Goal: Task Accomplishment & Management: Manage account settings

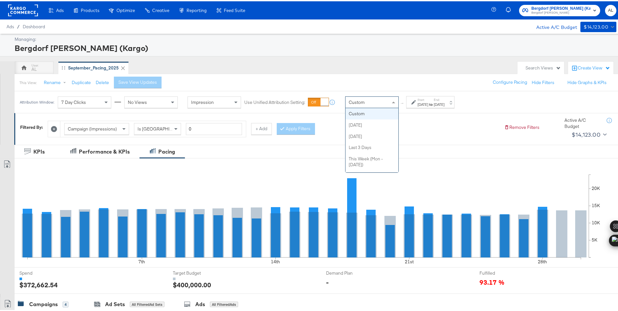
click at [379, 96] on div "Custom" at bounding box center [372, 100] width 53 height 11
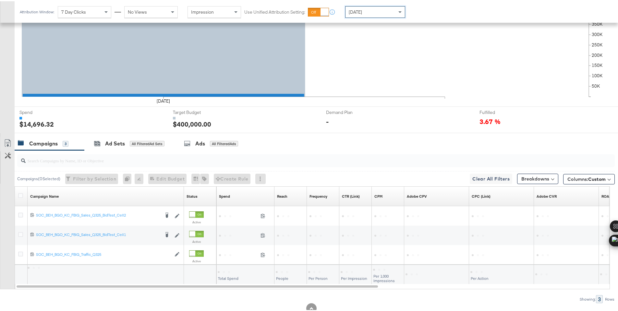
scroll to position [180, 0]
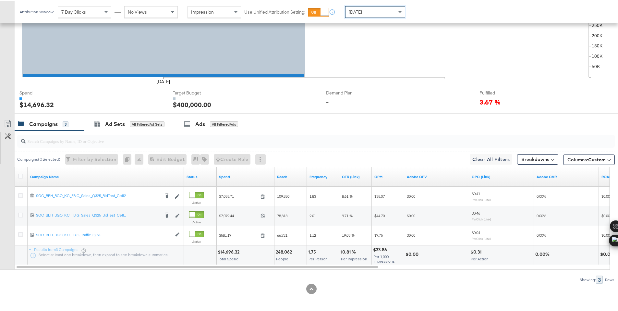
click at [229, 251] on div "$14,696.32" at bounding box center [230, 251] width 24 height 6
copy div "14,696.32"
click at [359, 13] on span "[DATE]" at bounding box center [355, 11] width 13 height 6
click at [225, 251] on div "$11,084.38" at bounding box center [229, 251] width 23 height 6
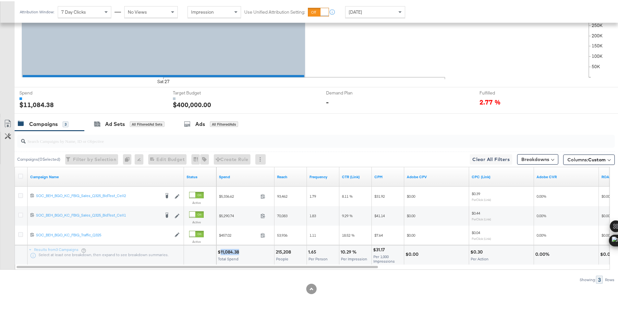
click at [225, 251] on div "$11,084.38" at bounding box center [229, 251] width 23 height 6
copy div "11,084.38"
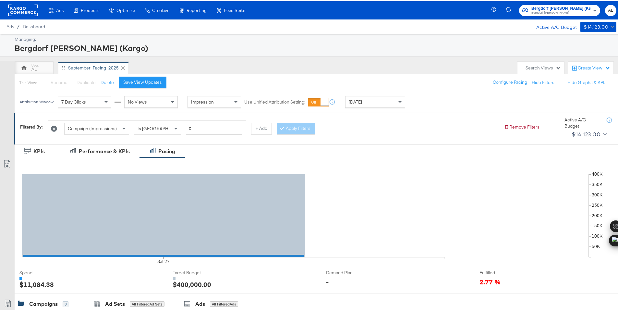
click at [22, 10] on rect at bounding box center [23, 9] width 30 height 12
click at [18, 10] on rect at bounding box center [23, 9] width 30 height 12
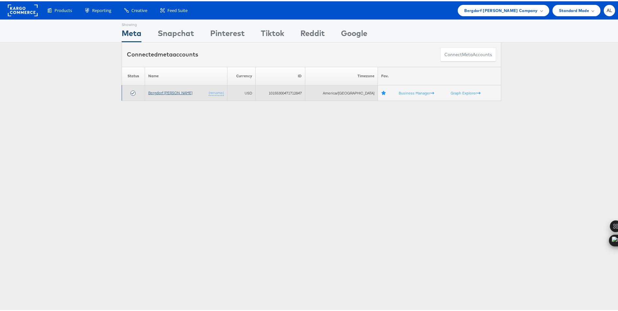
click at [173, 90] on link "Bergdorf [PERSON_NAME]" at bounding box center [170, 91] width 44 height 5
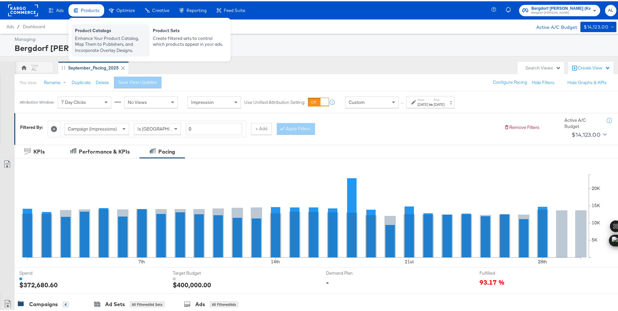
click at [96, 48] on div "Enhance Your Product Catalog, Map Them to Publishers, and Incorporate Overlay D…" at bounding box center [110, 43] width 71 height 18
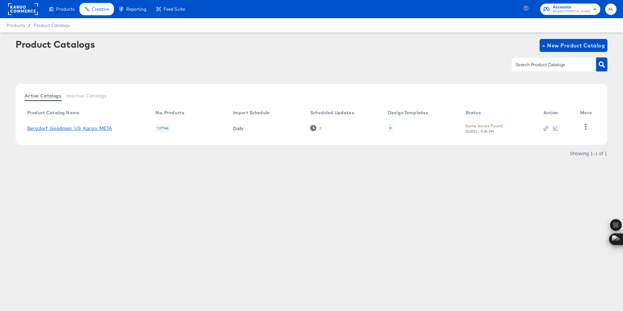
click at [71, 126] on link "Bergdorf_Goodman_US_Kargo_META" at bounding box center [69, 128] width 85 height 5
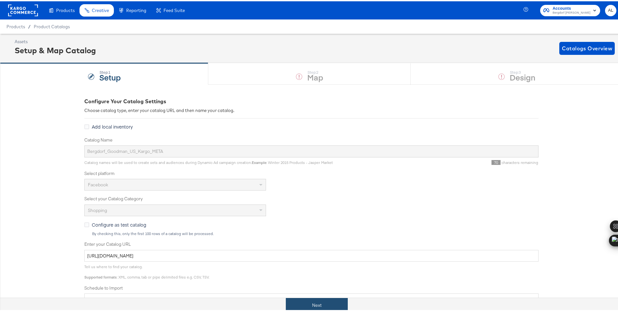
click at [320, 302] on button "Next" at bounding box center [317, 304] width 62 height 15
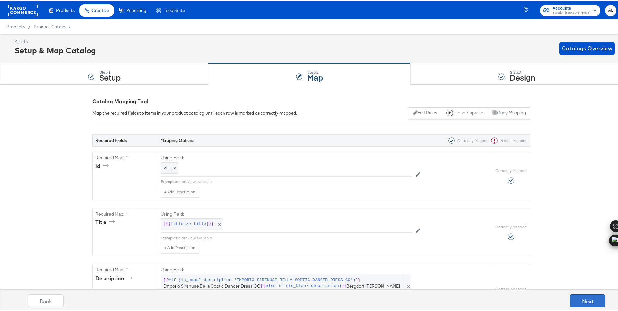
click at [576, 296] on button "Next" at bounding box center [588, 299] width 36 height 13
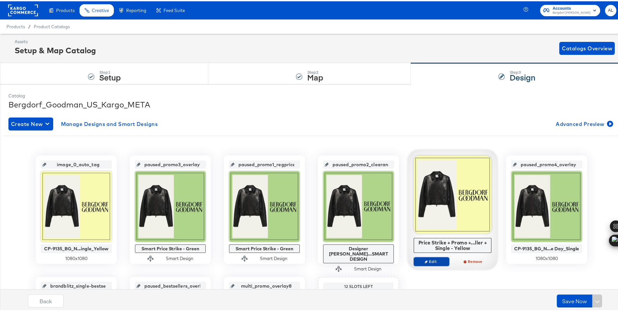
click at [429, 259] on span "Edit" at bounding box center [432, 260] width 30 height 5
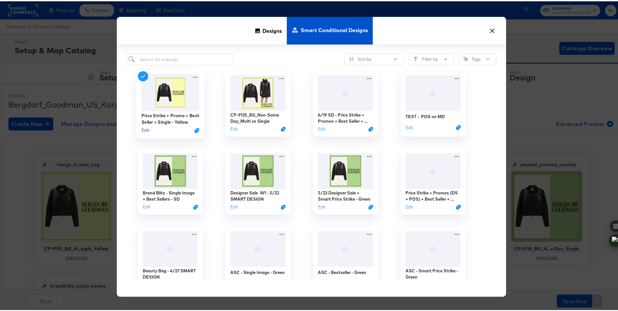
click at [142, 129] on button "Edit" at bounding box center [146, 129] width 8 height 6
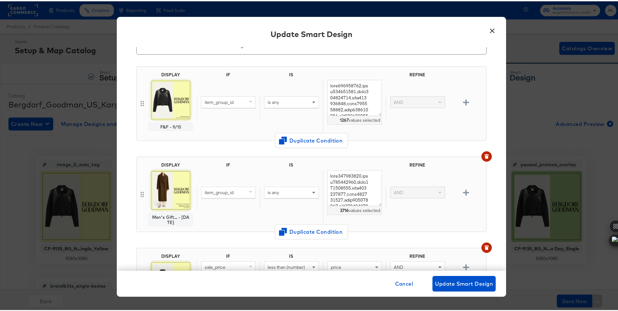
scroll to position [23, 0]
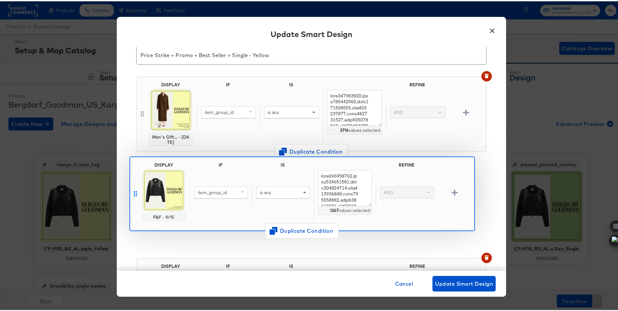
drag, startPoint x: 141, startPoint y: 111, endPoint x: 137, endPoint y: 196, distance: 85.5
click at [137, 196] on div "DISPLAY F&F - 9/15 IF IS REFINE item_group_id is any 1267 values selected AND D…" at bounding box center [311, 262] width 351 height 385
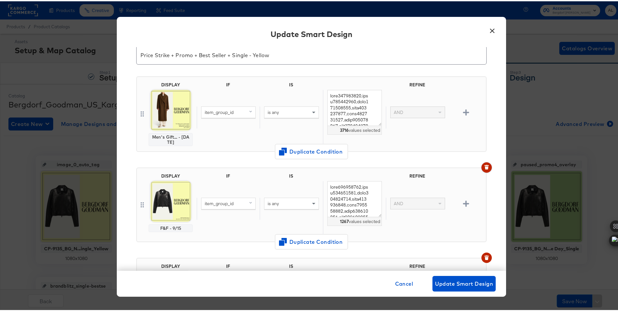
click at [485, 167] on icon "button" at bounding box center [487, 166] width 4 height 3
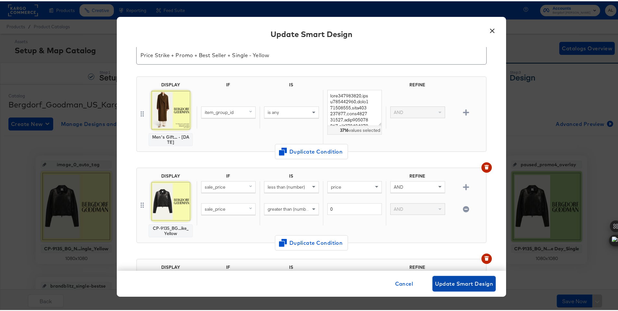
click at [480, 281] on span "Update Smart Design" at bounding box center [464, 282] width 58 height 9
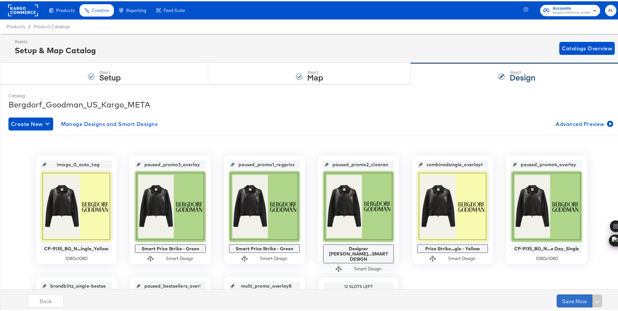
click at [562, 295] on button "Save Now" at bounding box center [575, 299] width 36 height 13
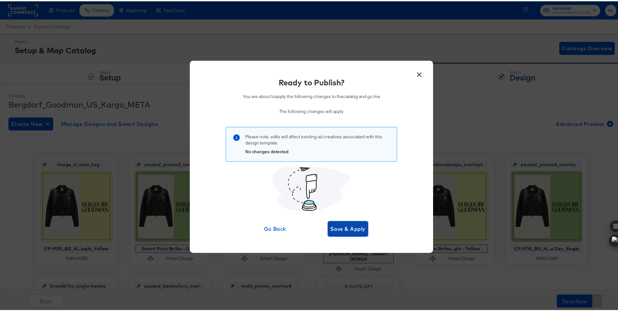
click at [346, 229] on span "Save & Apply" at bounding box center [347, 227] width 35 height 9
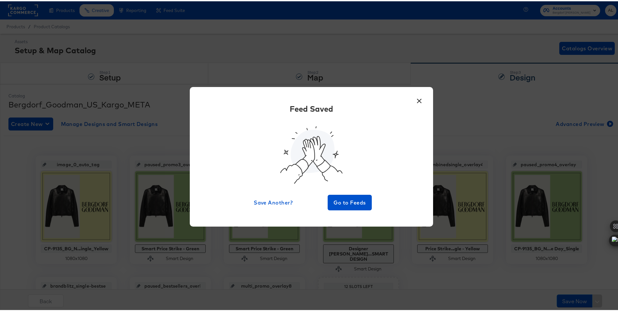
click at [418, 101] on button "×" at bounding box center [420, 98] width 12 height 12
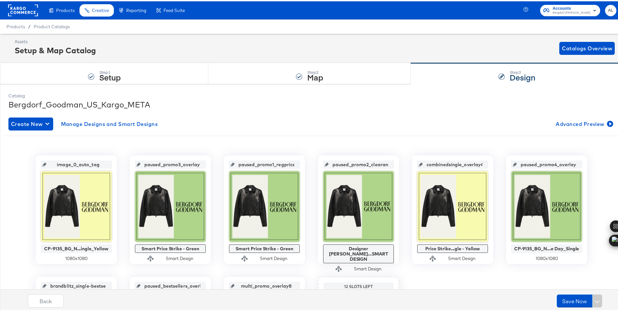
click at [13, 6] on rect at bounding box center [23, 9] width 30 height 12
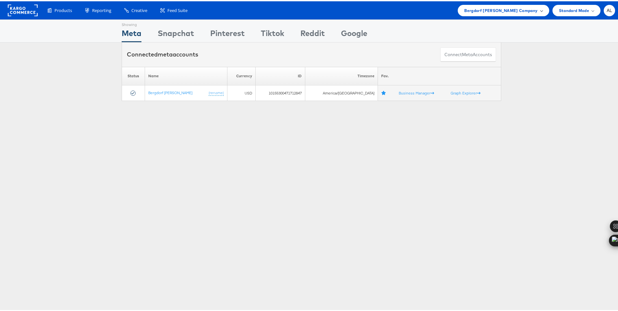
click at [488, 12] on span "Bergdorf [PERSON_NAME] Company" at bounding box center [500, 9] width 73 height 7
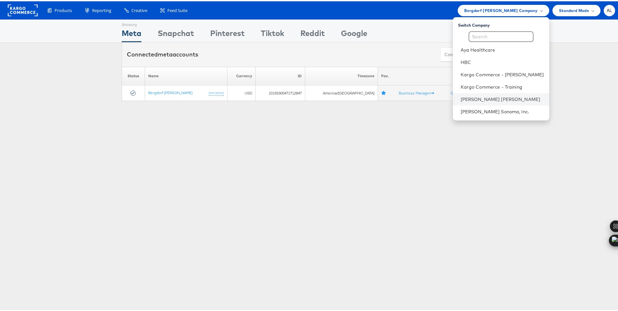
click at [473, 93] on li "[PERSON_NAME] [PERSON_NAME]" at bounding box center [501, 98] width 96 height 12
click at [461, 100] on link "[PERSON_NAME] [PERSON_NAME]" at bounding box center [502, 98] width 83 height 6
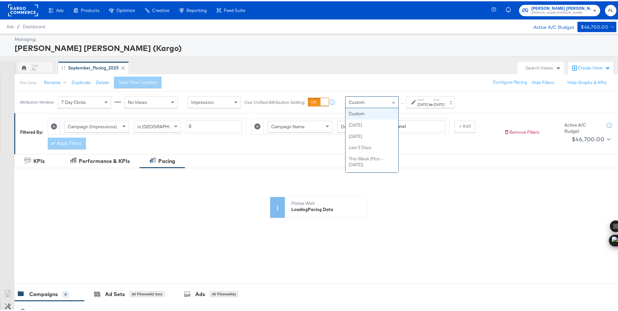
click at [360, 104] on div "Custom" at bounding box center [372, 100] width 53 height 11
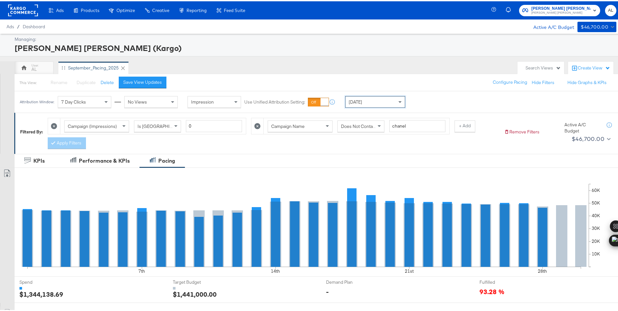
scroll to position [170, 0]
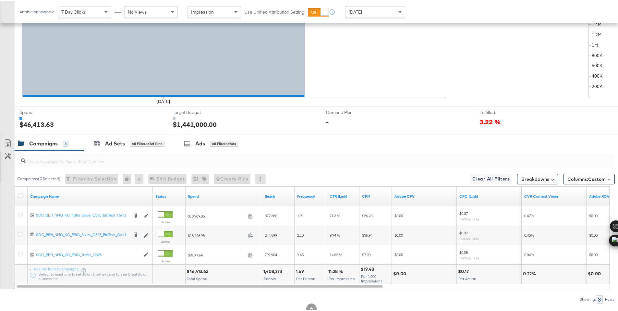
click at [193, 269] on div "$46,413.63" at bounding box center [199, 270] width 24 height 6
copy div "46,413.63"
click at [374, 8] on div "Today" at bounding box center [375, 10] width 59 height 11
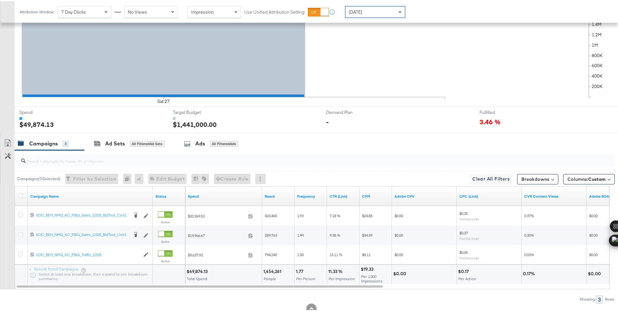
click at [201, 273] on div "$49,874.13 Total Spend" at bounding box center [223, 273] width 77 height 19
click at [203, 270] on div "$49,874.13" at bounding box center [198, 270] width 23 height 6
copy div "49,874.13"
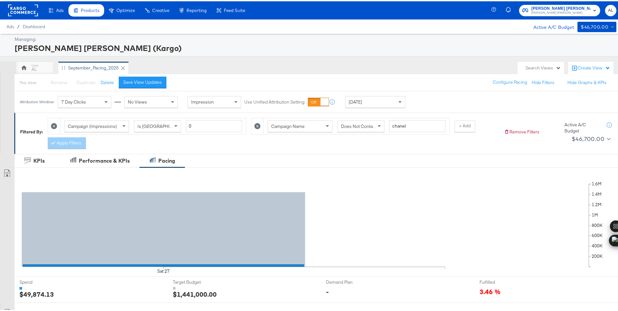
click at [93, 10] on span "Products" at bounding box center [90, 8] width 19 height 5
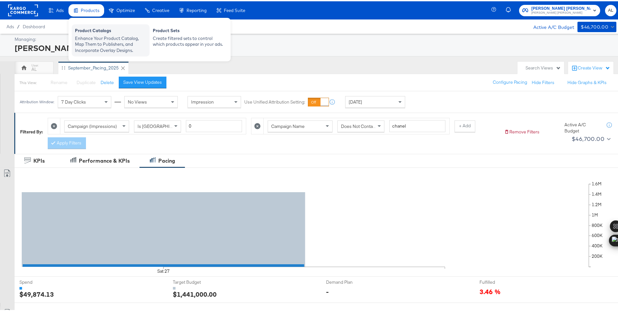
click at [95, 47] on div "Enhance Your Product Catalog, Map Them to Publishers, and Incorporate Overlay D…" at bounding box center [110, 43] width 71 height 18
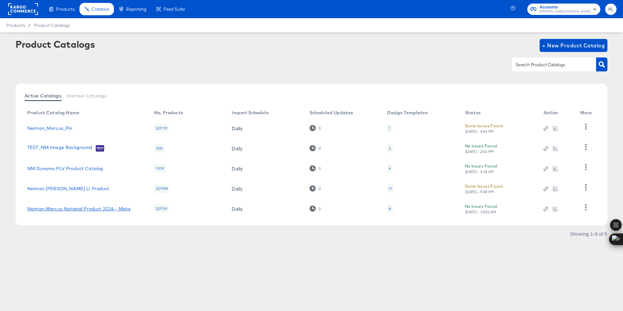
click at [96, 208] on link "Neiman Marcus National Product 2024 - Meta" at bounding box center [78, 208] width 103 height 5
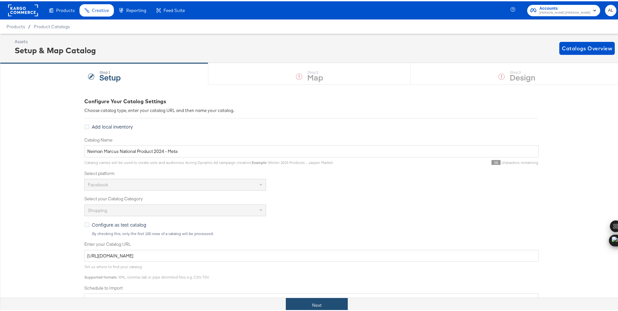
click at [324, 309] on button "Next" at bounding box center [317, 304] width 62 height 15
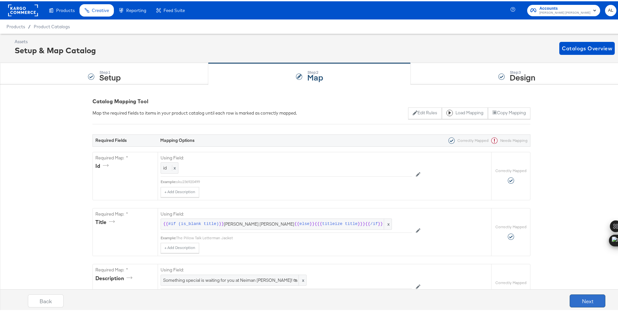
click at [585, 300] on button "Next" at bounding box center [588, 299] width 36 height 13
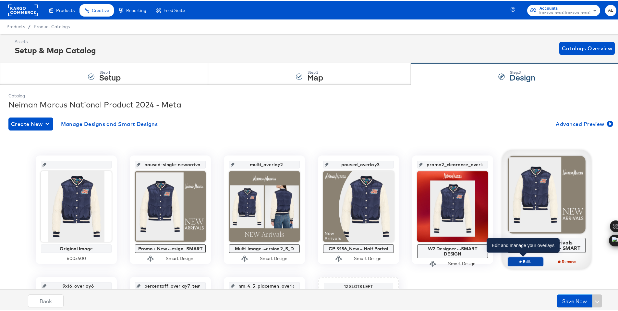
click at [523, 259] on span "Edit" at bounding box center [526, 260] width 30 height 5
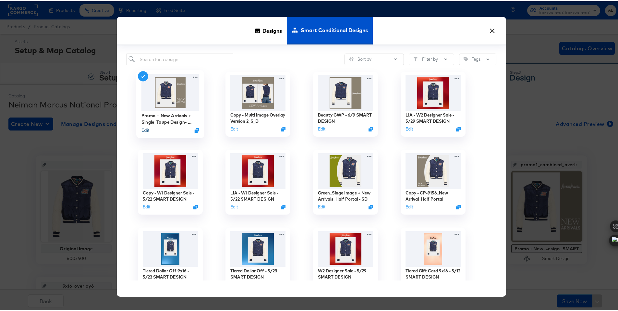
click at [145, 129] on button "Edit" at bounding box center [146, 129] width 8 height 6
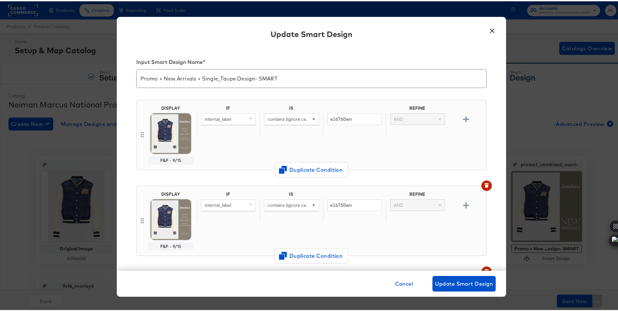
click at [482, 180] on button "button" at bounding box center [487, 184] width 10 height 10
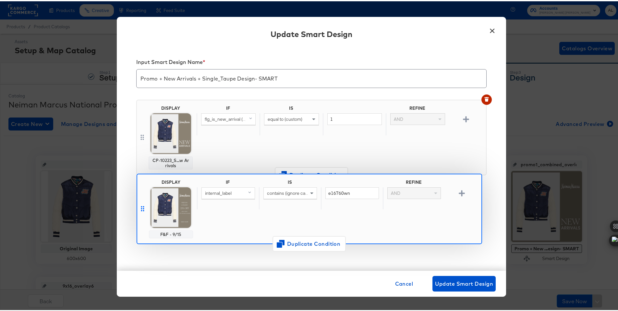
drag, startPoint x: 139, startPoint y: 132, endPoint x: 142, endPoint y: 209, distance: 76.3
click at [142, 209] on div "DISPLAY F&F - 9/15 IF IS REFINE internal_label contains (ignore case) e16760wn …" at bounding box center [311, 227] width 351 height 268
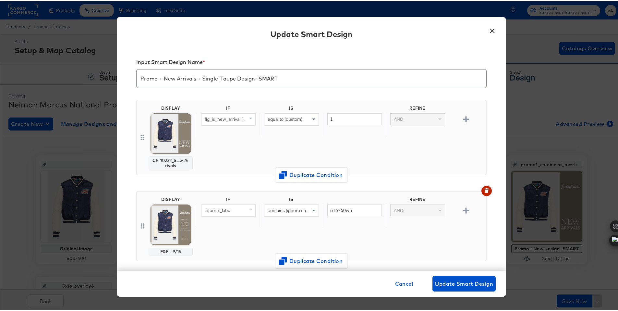
click at [485, 190] on icon "button" at bounding box center [487, 190] width 4 height 3
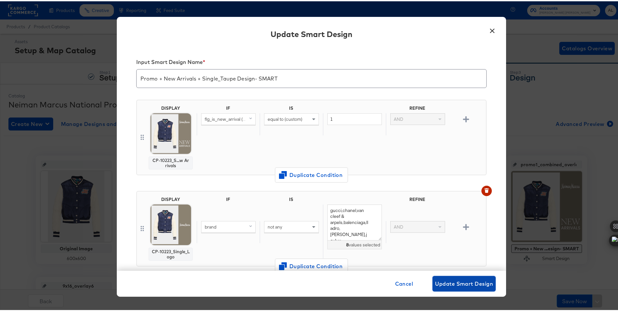
click at [464, 281] on span "Update Smart Design" at bounding box center [464, 282] width 58 height 9
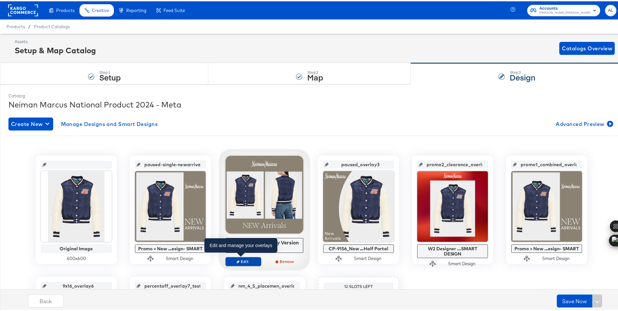
click at [247, 259] on span "Edit" at bounding box center [244, 260] width 30 height 5
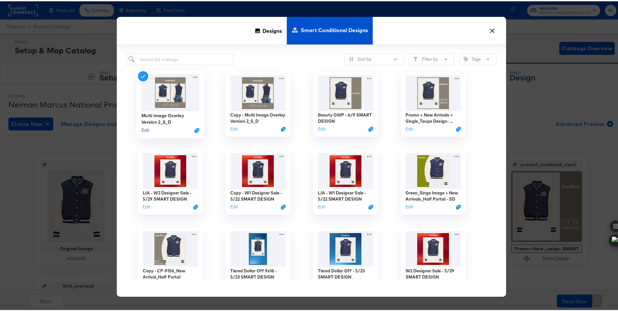
click at [145, 128] on button "Edit" at bounding box center [146, 129] width 8 height 6
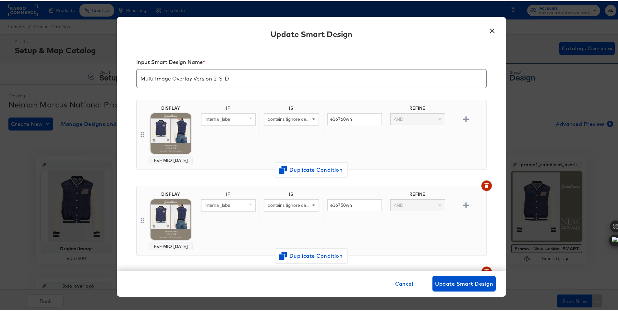
click at [482, 187] on button "button" at bounding box center [487, 184] width 10 height 10
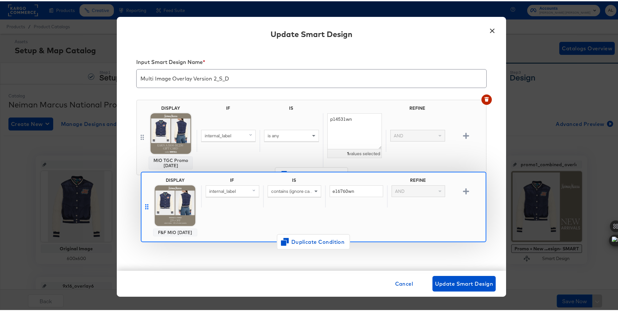
drag, startPoint x: 138, startPoint y: 133, endPoint x: 145, endPoint y: 209, distance: 76.2
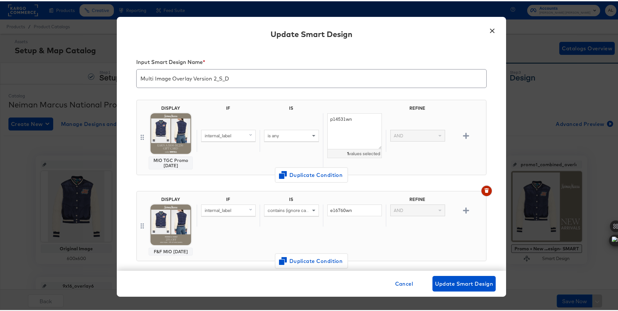
click at [485, 190] on icon "button" at bounding box center [487, 190] width 4 height 3
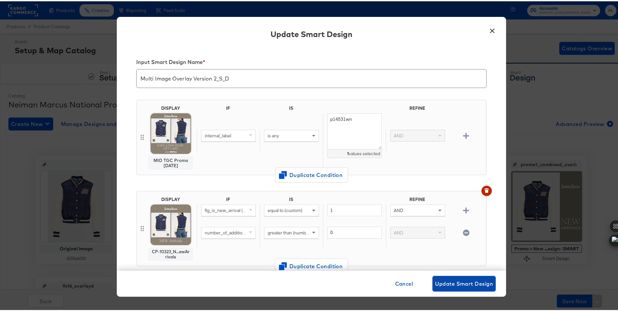
click at [460, 279] on span "Update Smart Design" at bounding box center [464, 282] width 58 height 9
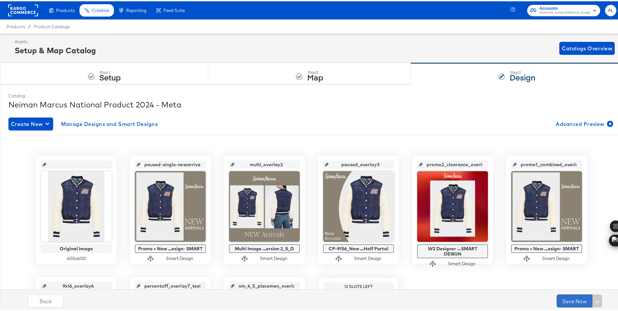
click at [568, 298] on button "Save Now" at bounding box center [575, 299] width 36 height 13
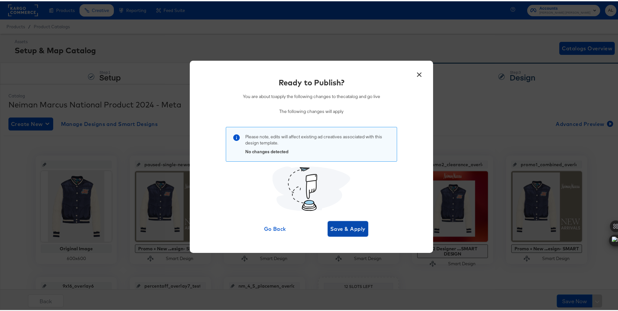
click at [347, 233] on button "Save & Apply" at bounding box center [348, 228] width 41 height 16
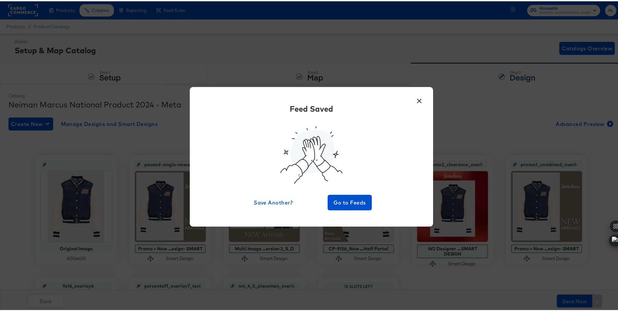
click at [419, 100] on button "×" at bounding box center [420, 98] width 12 height 12
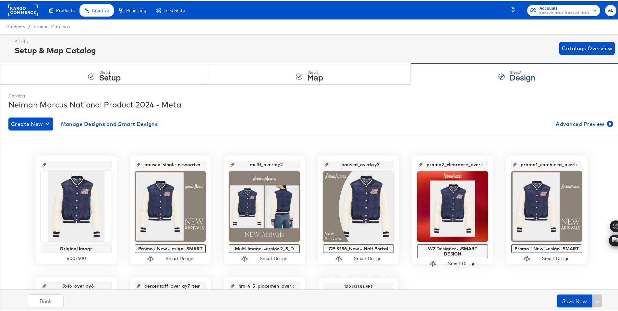
click at [20, 6] on rect at bounding box center [23, 9] width 30 height 12
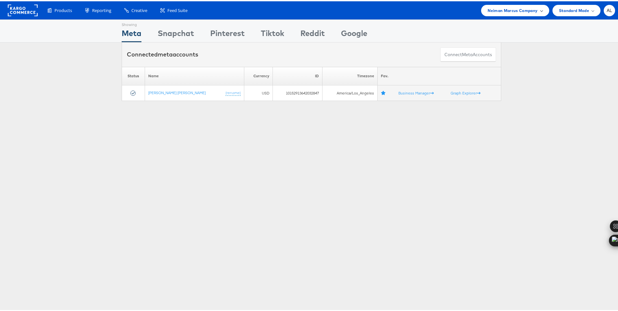
click at [499, 10] on span "Neiman Marcus Company" at bounding box center [513, 9] width 50 height 7
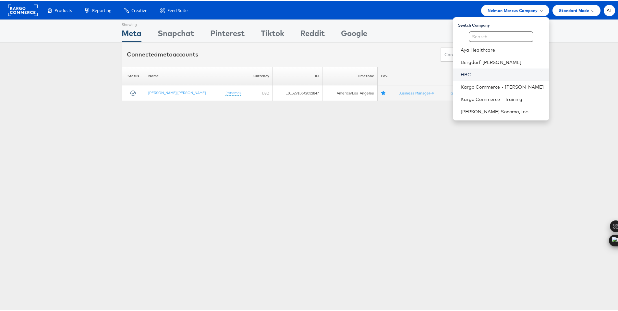
click at [463, 73] on link "HBC" at bounding box center [502, 73] width 83 height 6
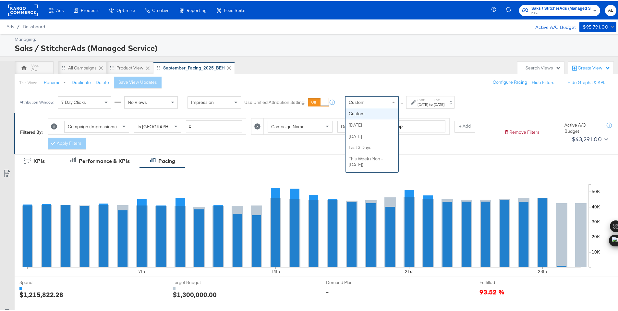
click at [370, 103] on div "Custom" at bounding box center [372, 100] width 53 height 11
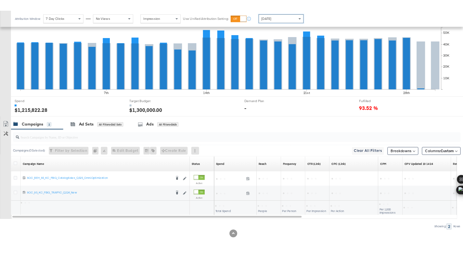
scroll to position [170, 0]
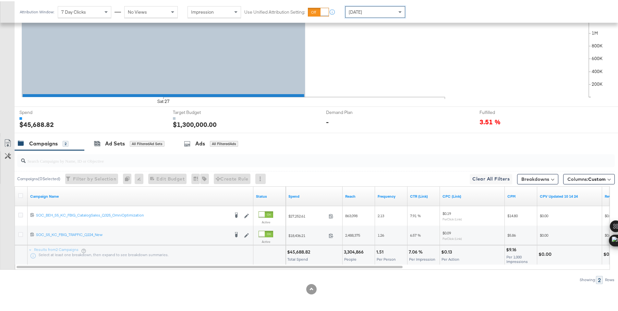
click at [292, 249] on div "$45,688.82" at bounding box center [299, 251] width 25 height 6
copy div "45,688.82"
